Goal: Navigation & Orientation: Go to known website

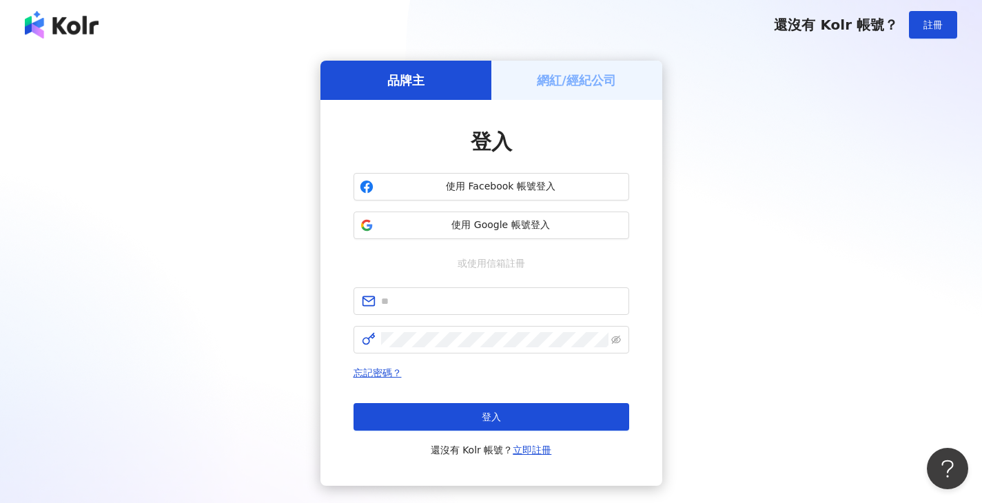
click at [556, 79] on h5 "網紅/經紀公司" at bounding box center [576, 80] width 79 height 17
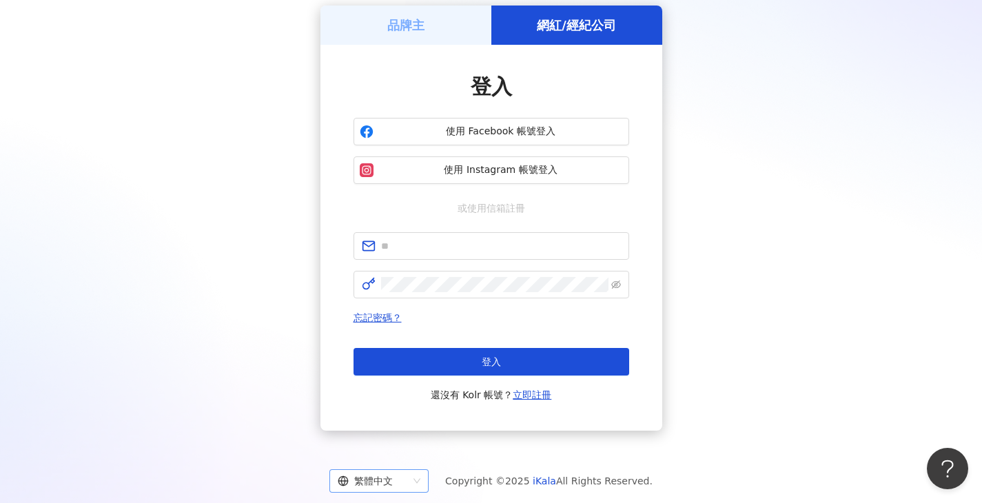
scroll to position [86, 0]
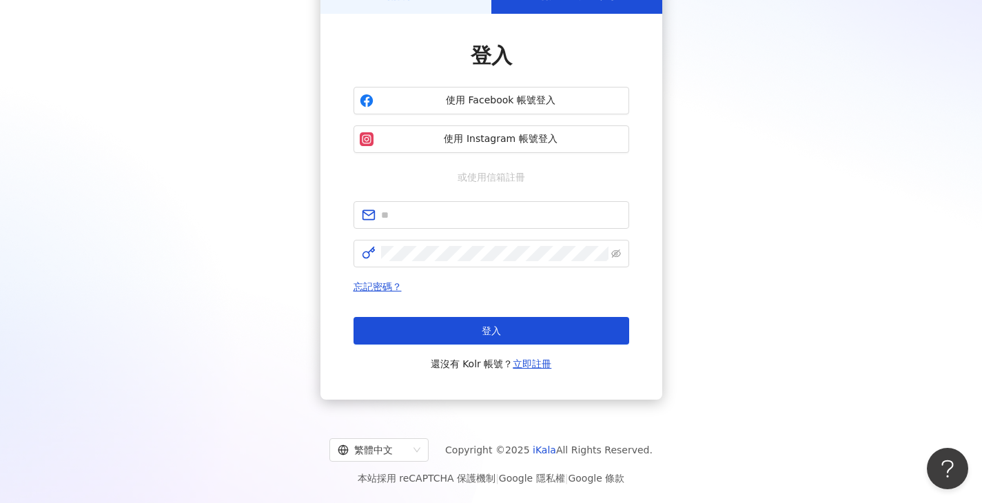
click at [394, 463] on div "繁體中文 Copyright © 2025 iKala All Rights Reserved. 本站採用 reCAPTCHA 保護機制 | Google 隱…" at bounding box center [491, 457] width 982 height 92
click at [396, 454] on div "繁體中文" at bounding box center [373, 450] width 70 height 22
click at [390, 400] on div "English" at bounding box center [385, 397] width 77 height 15
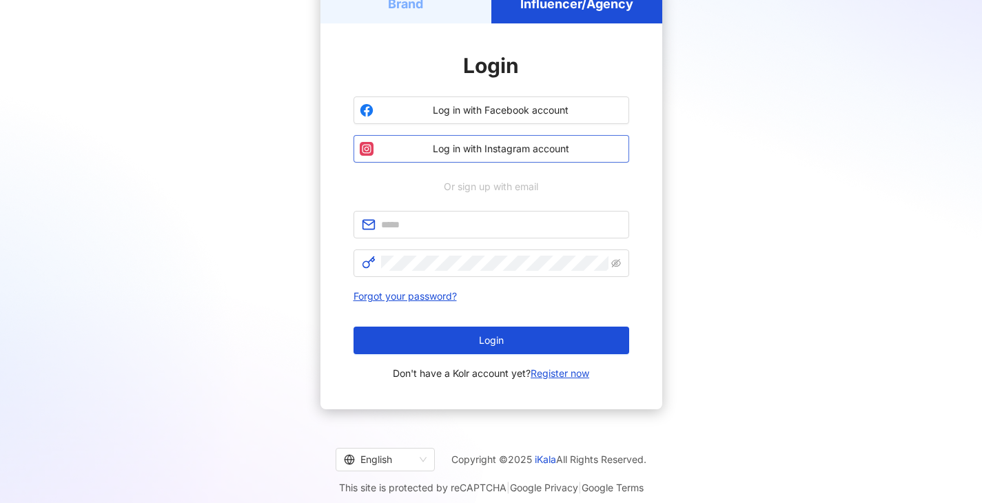
scroll to position [60, 0]
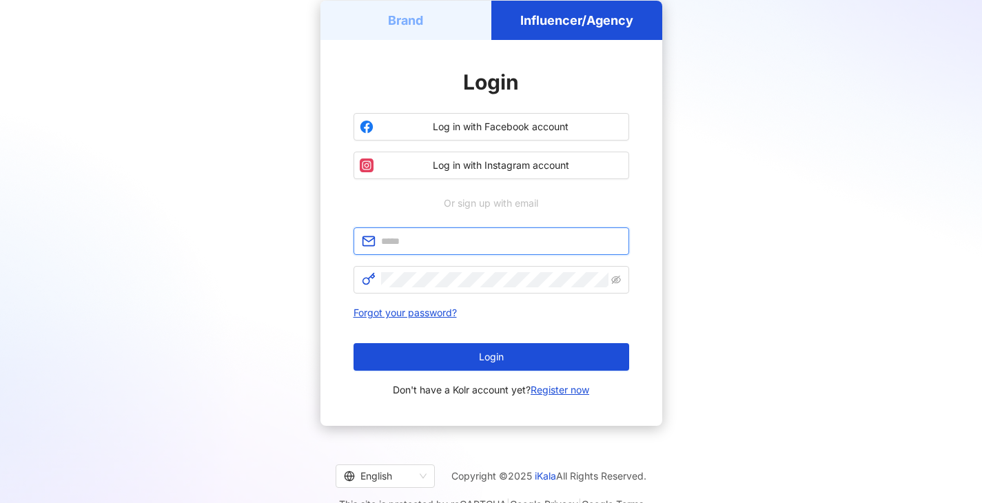
click at [527, 242] on input "text" at bounding box center [501, 241] width 240 height 15
type input "**********"
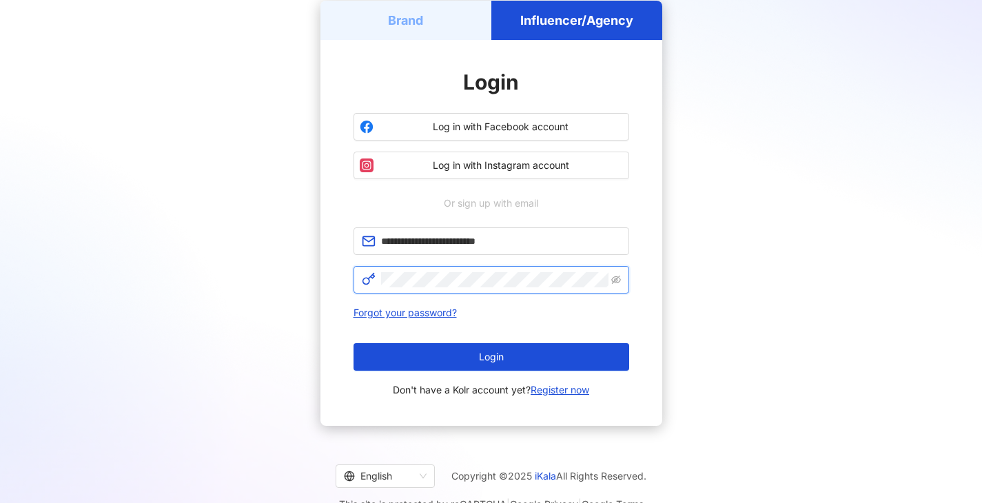
click button "Login" at bounding box center [492, 357] width 276 height 28
